Goal: Information Seeking & Learning: Learn about a topic

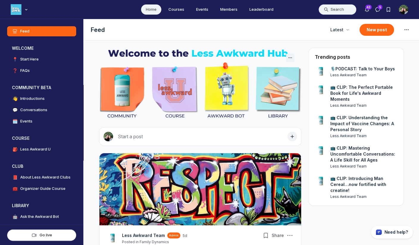
scroll to position [1675, 1140]
click at [337, 10] on button "Search" at bounding box center [337, 9] width 38 height 11
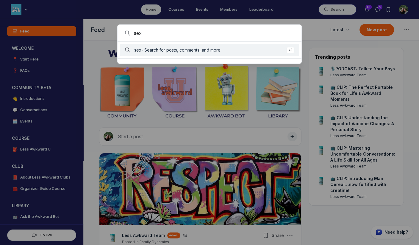
type input "sex"
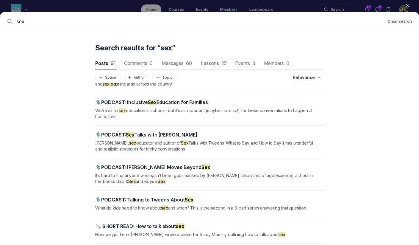
scroll to position [189, 0]
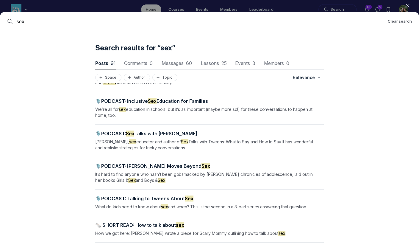
click at [142, 130] on span "🎙️PODCAST: Sex Talks with [PERSON_NAME]" at bounding box center [146, 133] width 102 height 6
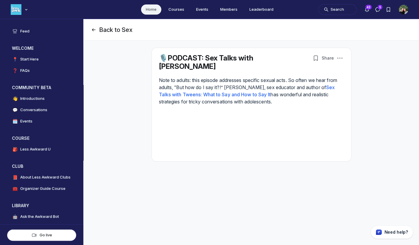
click at [93, 29] on icon "Page Header" at bounding box center [94, 30] width 6 height 6
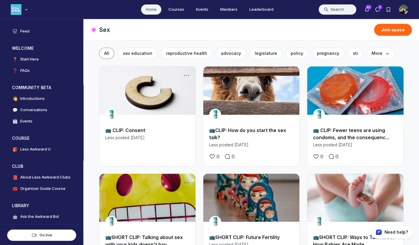
click at [335, 8] on button "Search" at bounding box center [337, 9] width 38 height 11
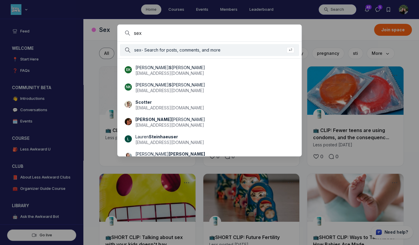
type input "sex"
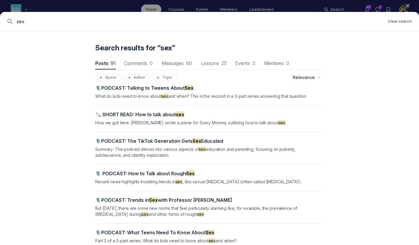
scroll to position [299, 0]
click at [201, 138] on span "🎙️PODCAST: The TikTok Generation Gets Sex Educated" at bounding box center [159, 141] width 128 height 6
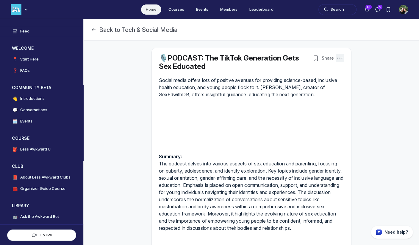
click at [337, 58] on icon "Post actions" at bounding box center [340, 58] width 6 height 6
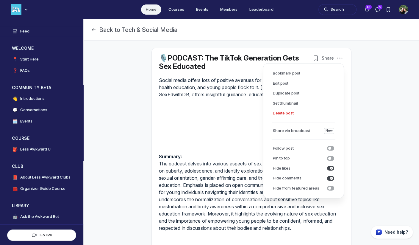
click at [239, 79] on p "Social media offers lots of positive avenues for providing science-based, inclu…" at bounding box center [251, 86] width 185 height 21
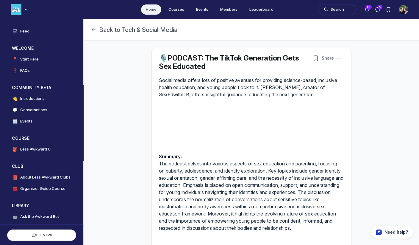
click at [222, 163] on p "Summary: The podcast delves into various aspects of sex education and parenting…" at bounding box center [251, 192] width 185 height 79
click at [342, 9] on button "Search" at bounding box center [337, 9] width 38 height 11
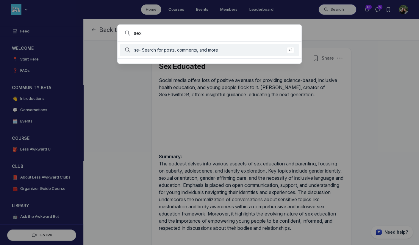
type input "sex"
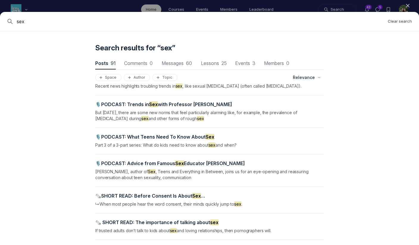
scroll to position [396, 0]
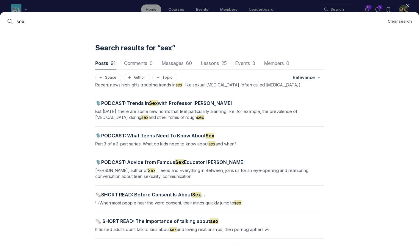
click at [176, 159] on mark "Sex" at bounding box center [179, 162] width 9 height 6
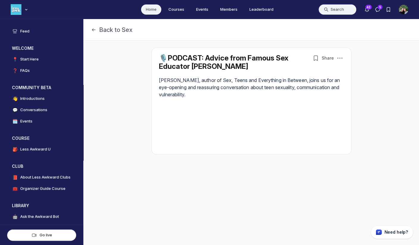
click at [342, 10] on button "Search" at bounding box center [337, 9] width 38 height 11
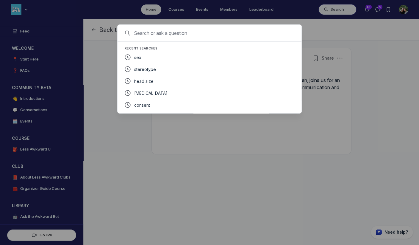
type input "d"
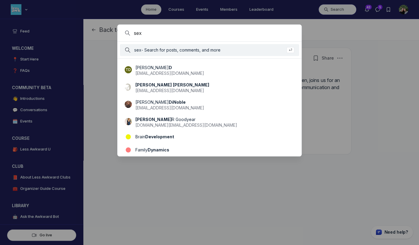
type input "sex"
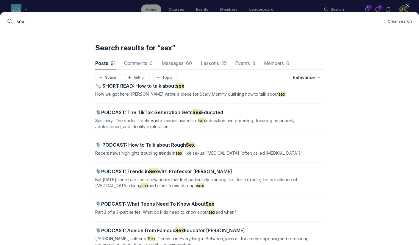
scroll to position [329, 0]
